Goal: Check status: Check status

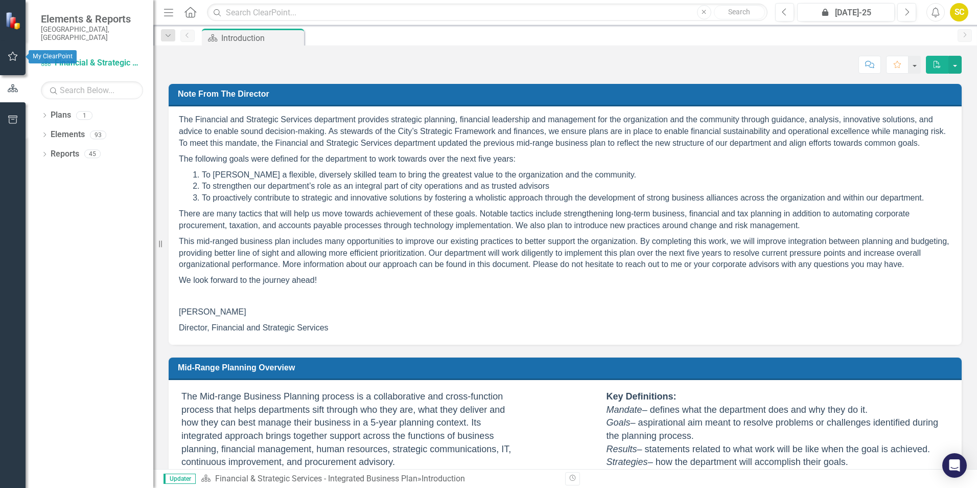
click at [11, 55] on icon "button" at bounding box center [13, 56] width 10 height 9
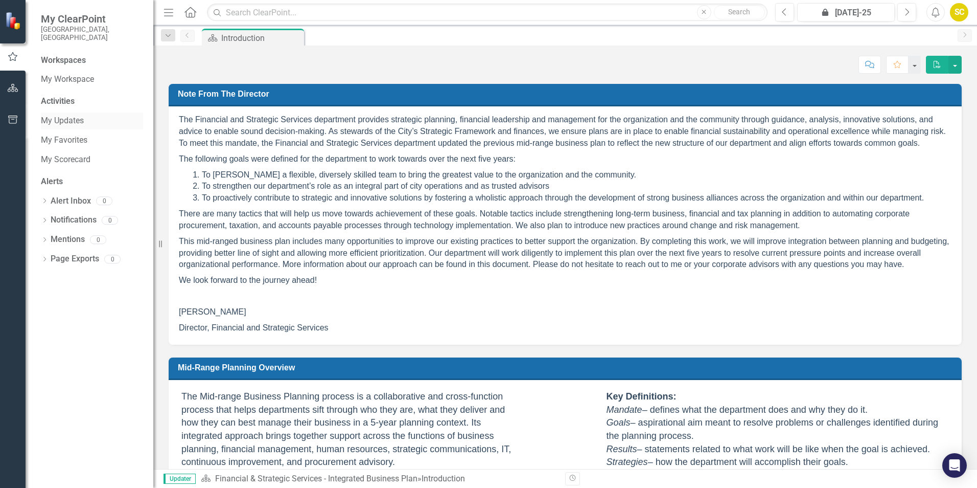
click at [78, 115] on link "My Updates" at bounding box center [92, 121] width 102 height 12
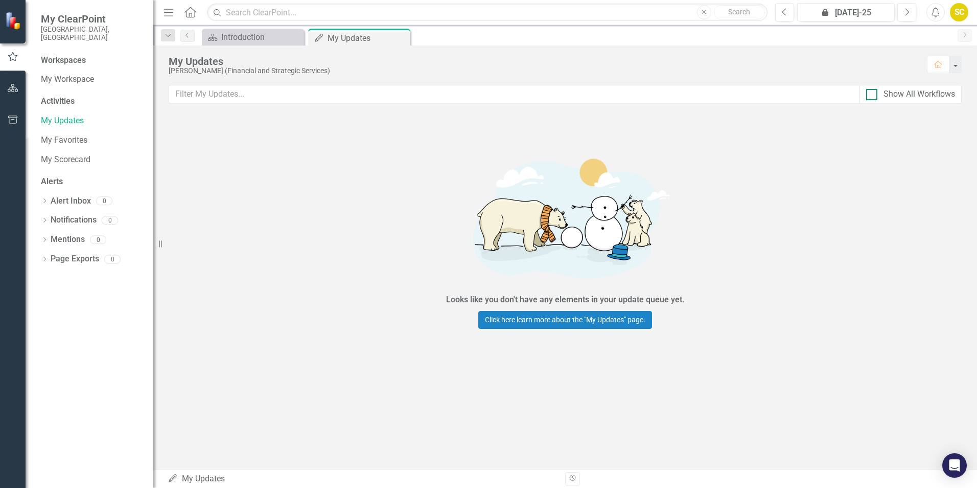
click at [934, 94] on div "Show All Workflows" at bounding box center [920, 94] width 72 height 12
click at [873, 94] on input "Show All Workflows" at bounding box center [869, 92] width 7 height 7
checkbox input "true"
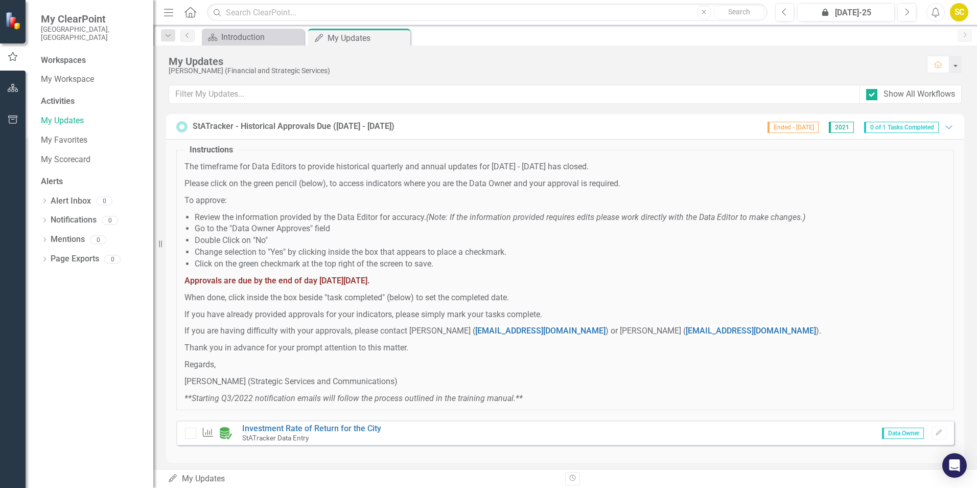
scroll to position [6, 0]
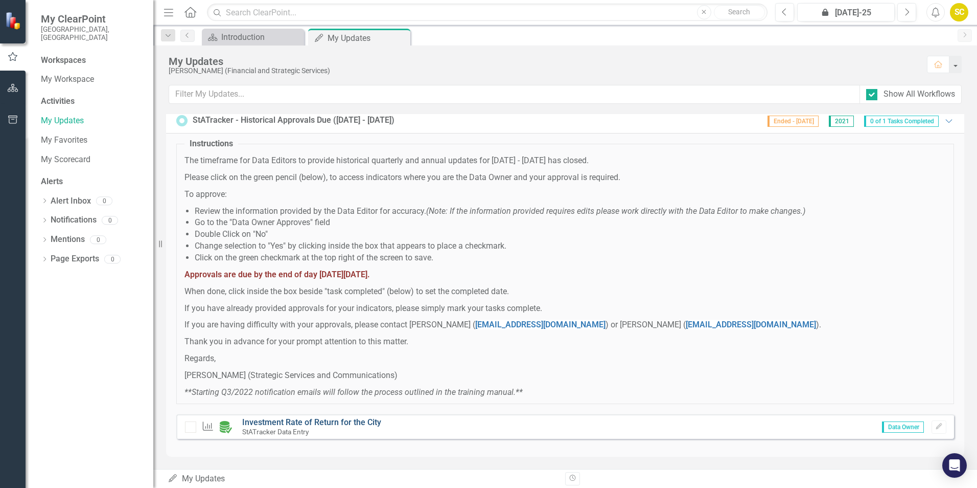
click at [337, 422] on link "Investment Rate of Return for the City" at bounding box center [311, 422] width 139 height 10
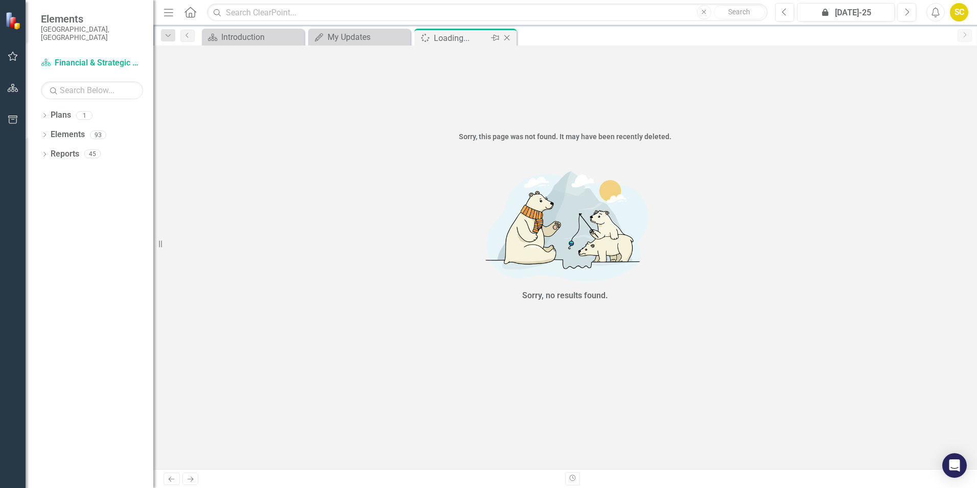
click at [509, 36] on icon at bounding box center [508, 38] width 6 height 6
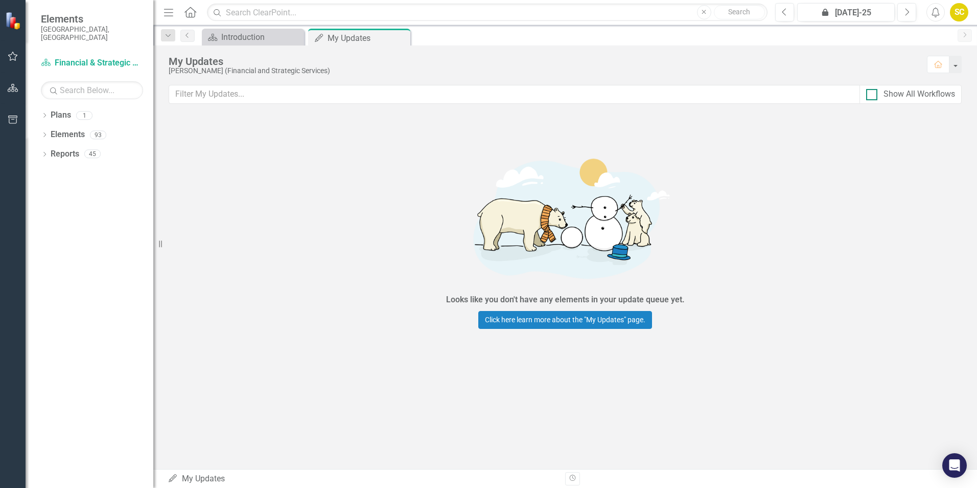
click at [876, 93] on div at bounding box center [871, 94] width 11 height 11
click at [873, 93] on input "Show All Workflows" at bounding box center [869, 92] width 7 height 7
checkbox input "true"
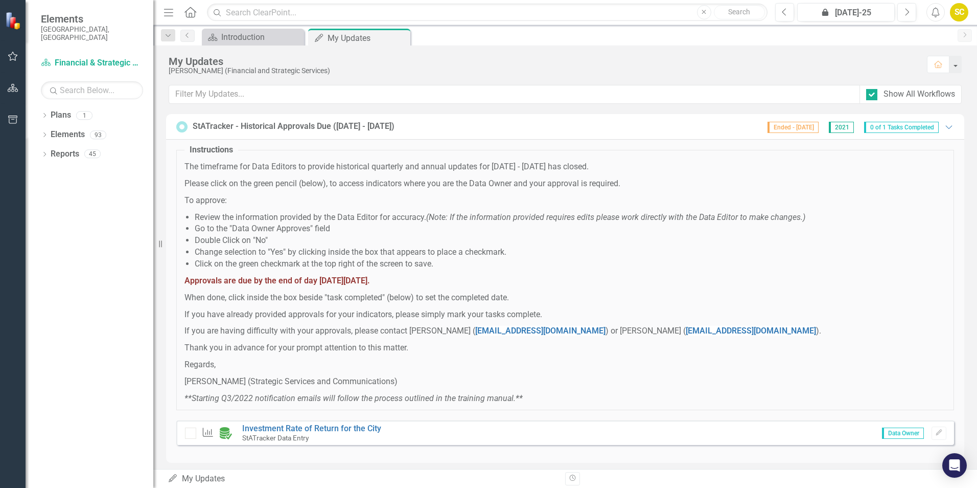
scroll to position [6, 0]
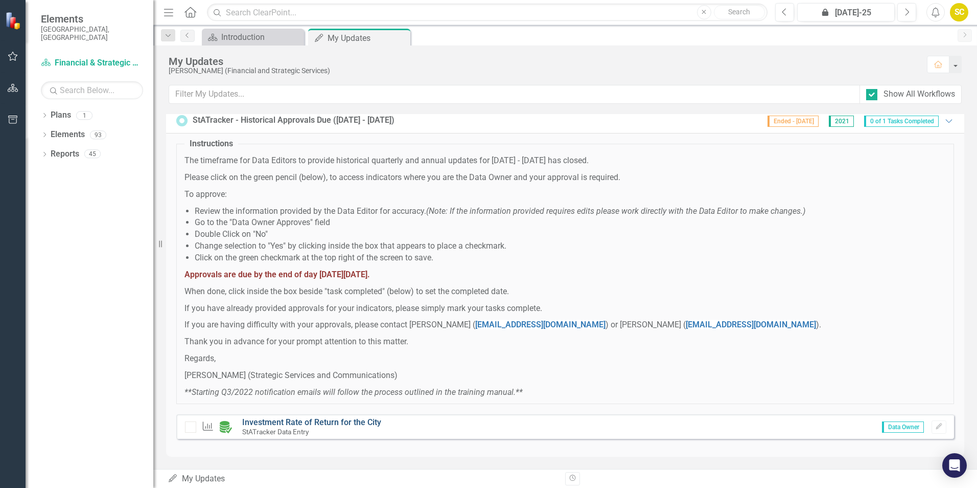
click at [359, 421] on link "Investment Rate of Return for the City" at bounding box center [311, 422] width 139 height 10
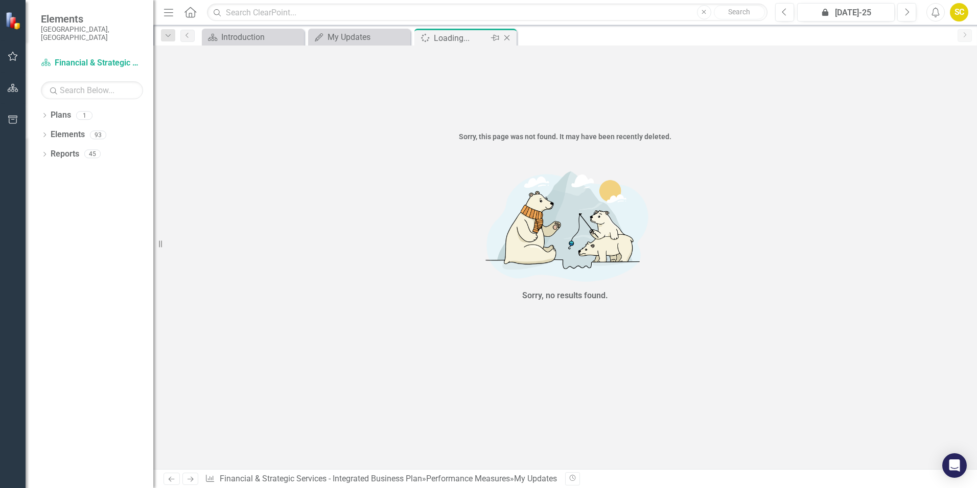
click at [474, 37] on div "Loading..." at bounding box center [461, 38] width 55 height 13
click at [508, 36] on icon "Close" at bounding box center [507, 38] width 10 height 8
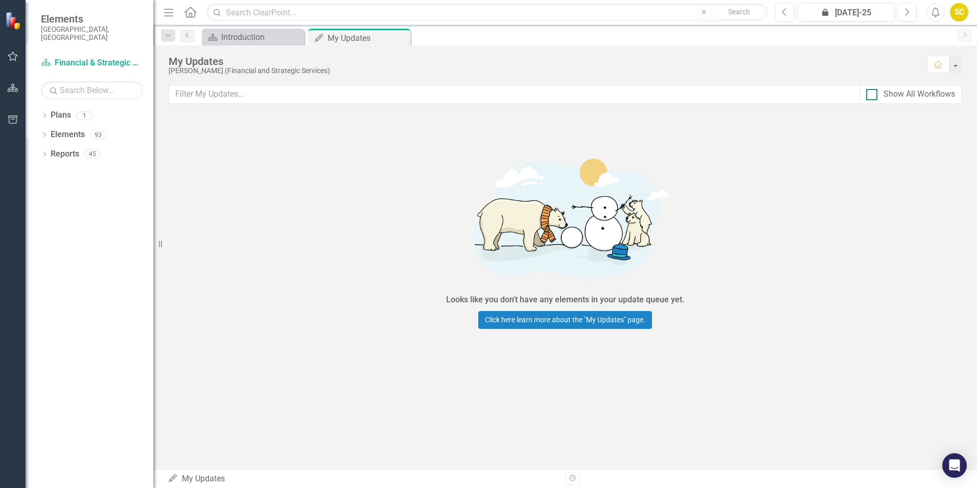
click at [878, 90] on div "Show All Workflows" at bounding box center [910, 94] width 89 height 12
click at [873, 90] on input "Show All Workflows" at bounding box center [869, 92] width 7 height 7
checkbox input "true"
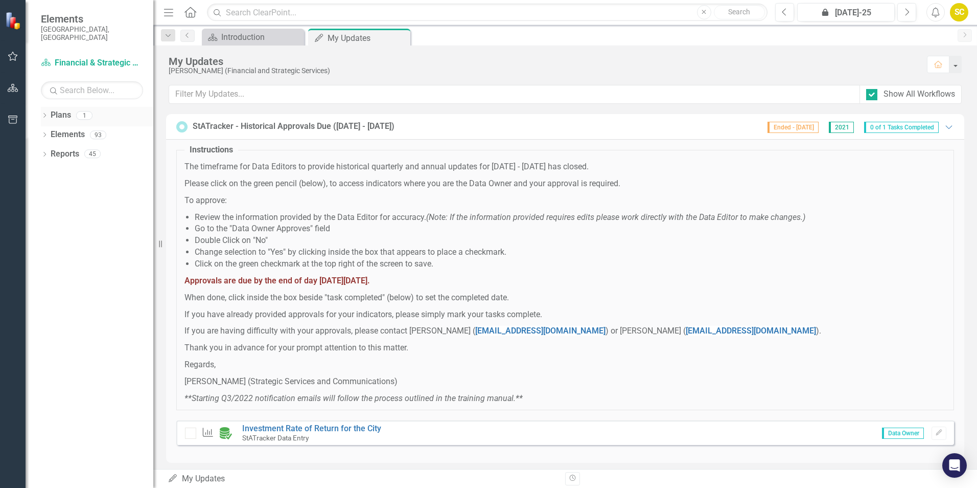
click at [64, 109] on link "Plans" at bounding box center [61, 115] width 20 height 12
click at [353, 429] on link "Investment Rate of Return for the City" at bounding box center [311, 428] width 139 height 10
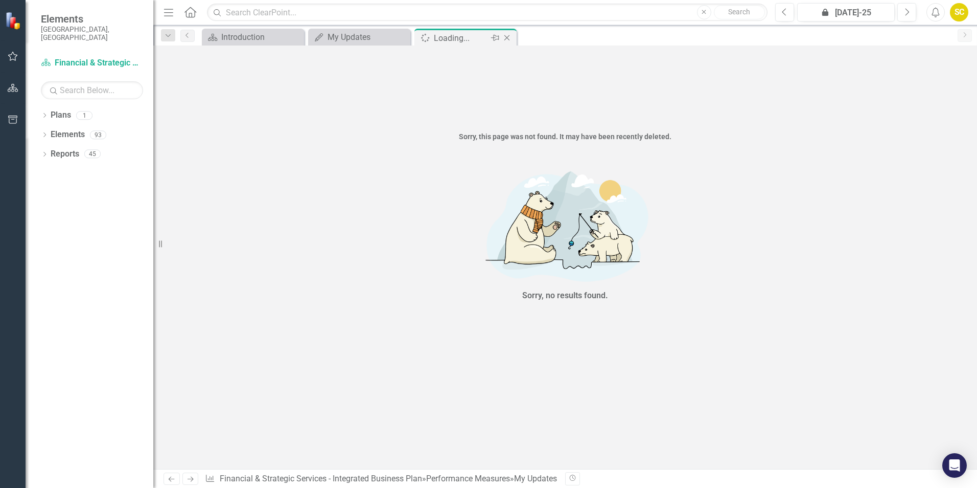
click at [505, 37] on icon "Close" at bounding box center [507, 38] width 10 height 8
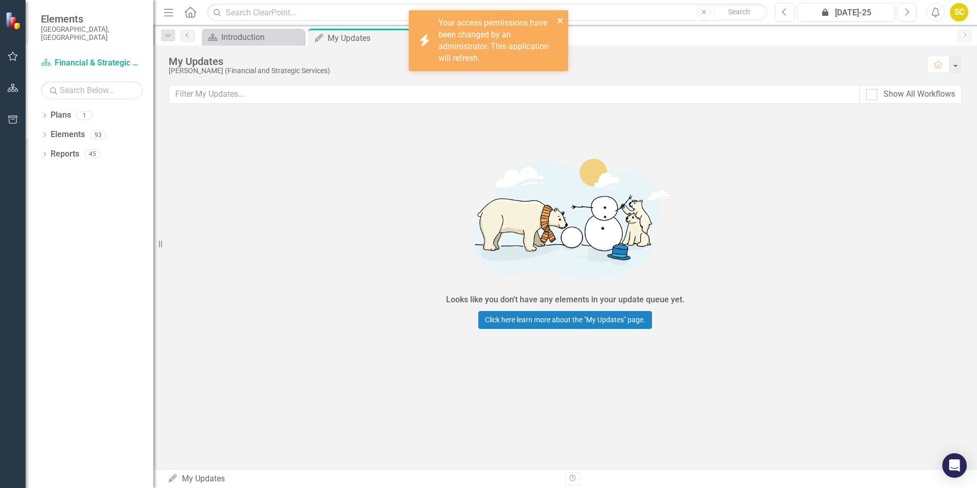
click at [561, 16] on icon "close" at bounding box center [560, 20] width 7 height 8
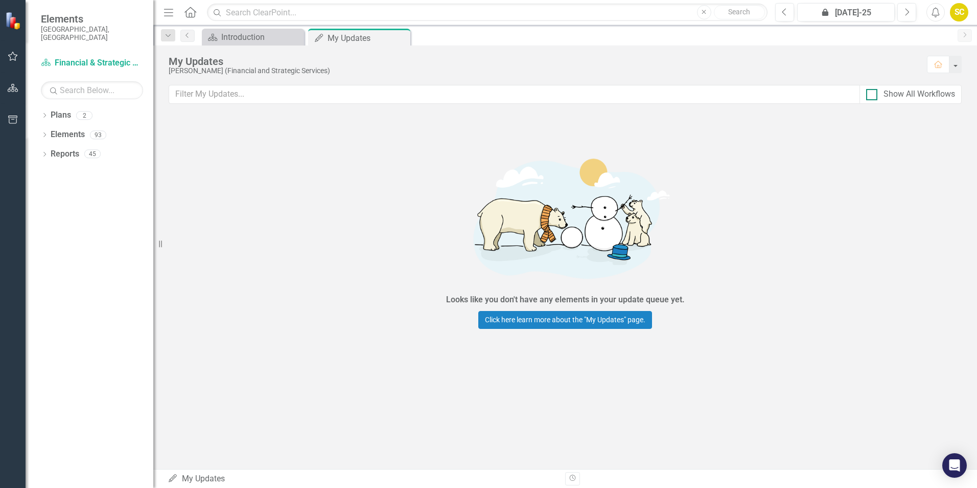
click at [875, 91] on div at bounding box center [871, 94] width 11 height 11
click at [873, 91] on input "Show All Workflows" at bounding box center [869, 92] width 7 height 7
checkbox input "true"
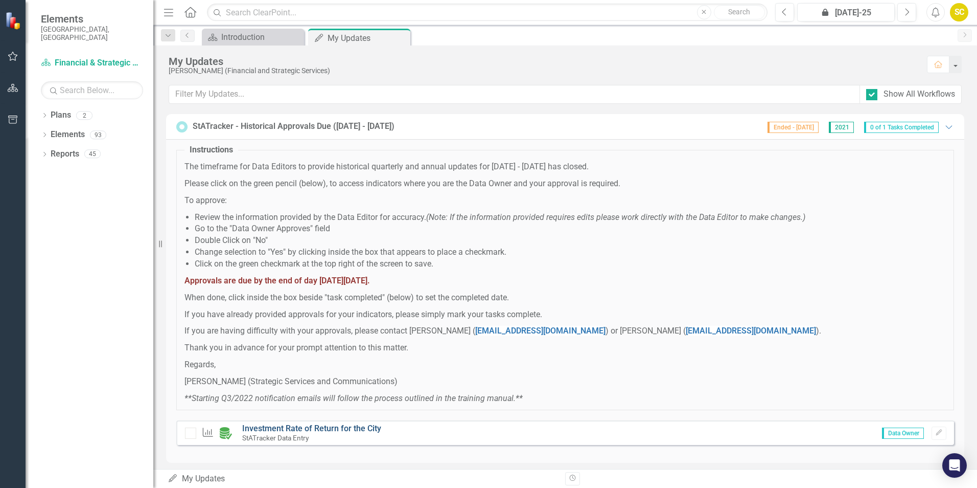
scroll to position [6, 0]
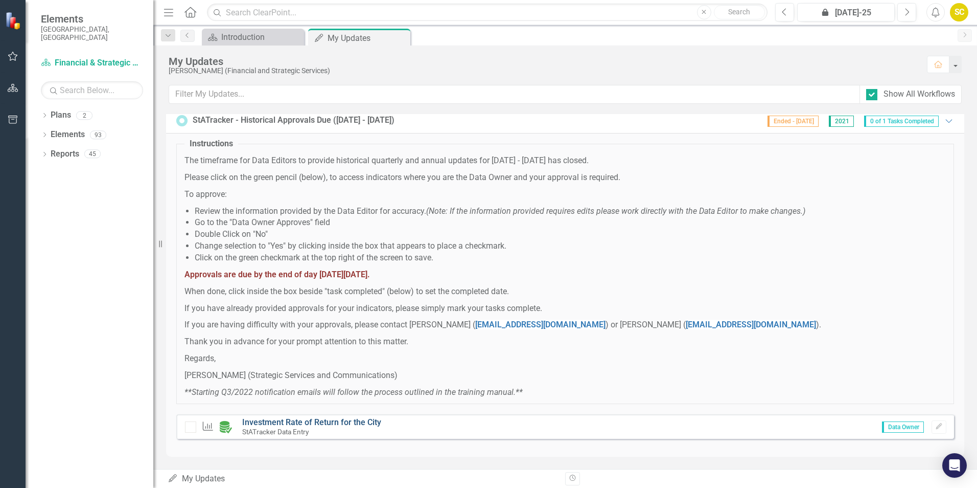
click at [348, 420] on link "Investment Rate of Return for the City" at bounding box center [311, 422] width 139 height 10
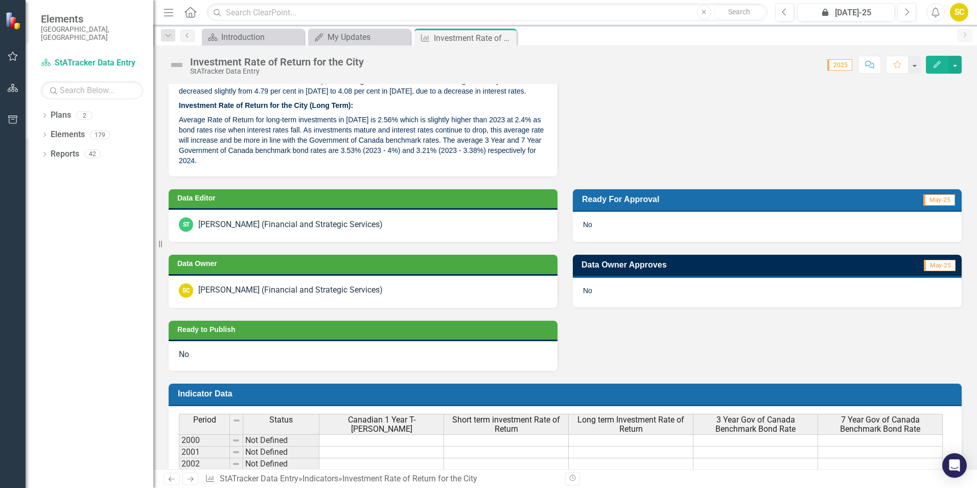
scroll to position [411, 0]
